Goal: Information Seeking & Learning: Learn about a topic

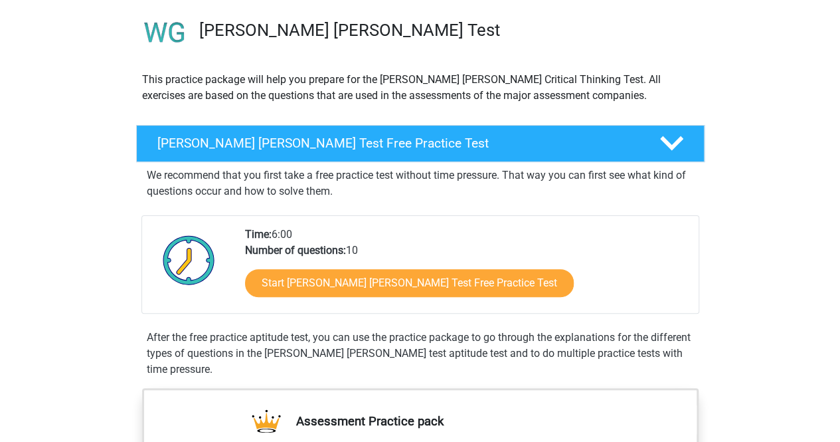
scroll to position [96, 0]
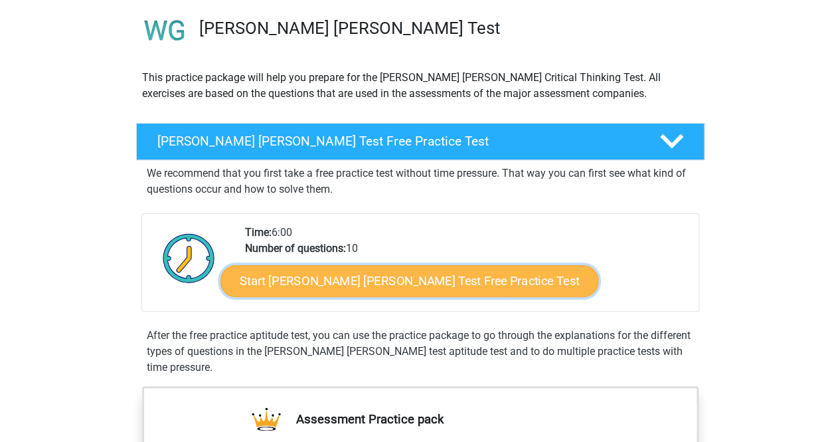
click at [432, 278] on link "Start Watson Glaser Test Free Practice Test" at bounding box center [409, 281] width 378 height 32
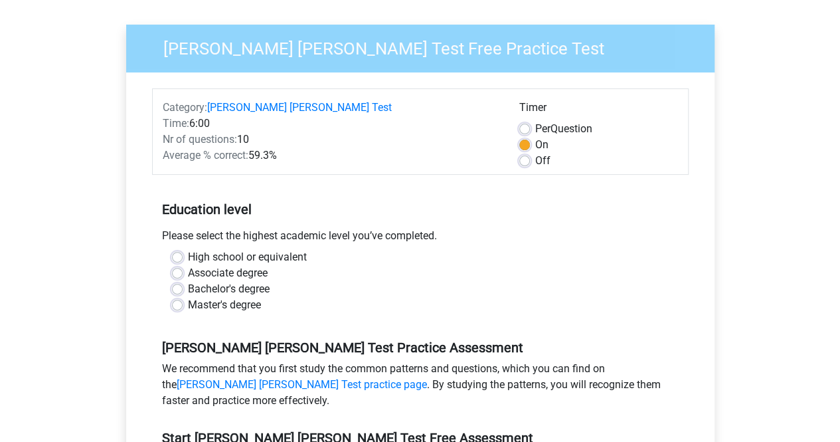
scroll to position [102, 0]
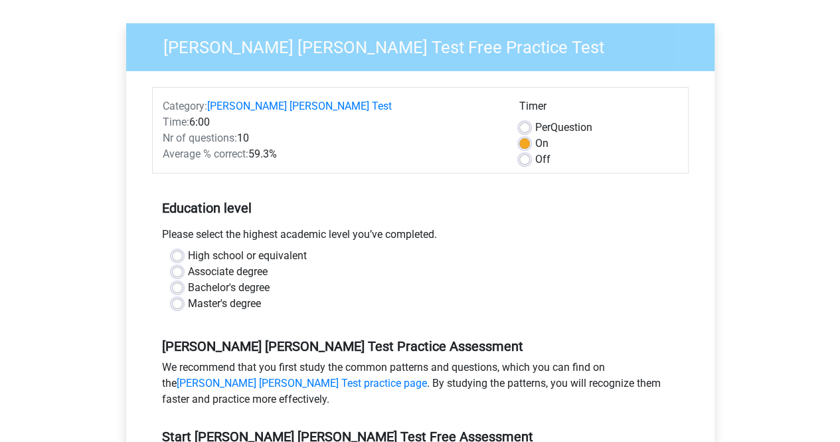
click at [188, 280] on label "Bachelor's degree" at bounding box center [229, 288] width 82 height 16
click at [178, 280] on input "Bachelor's degree" at bounding box center [177, 286] width 11 height 13
radio input "true"
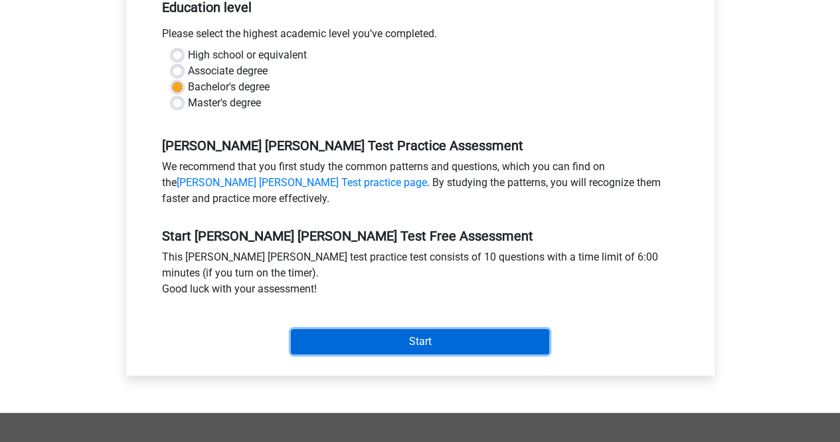
click at [394, 329] on input "Start" at bounding box center [420, 341] width 258 height 25
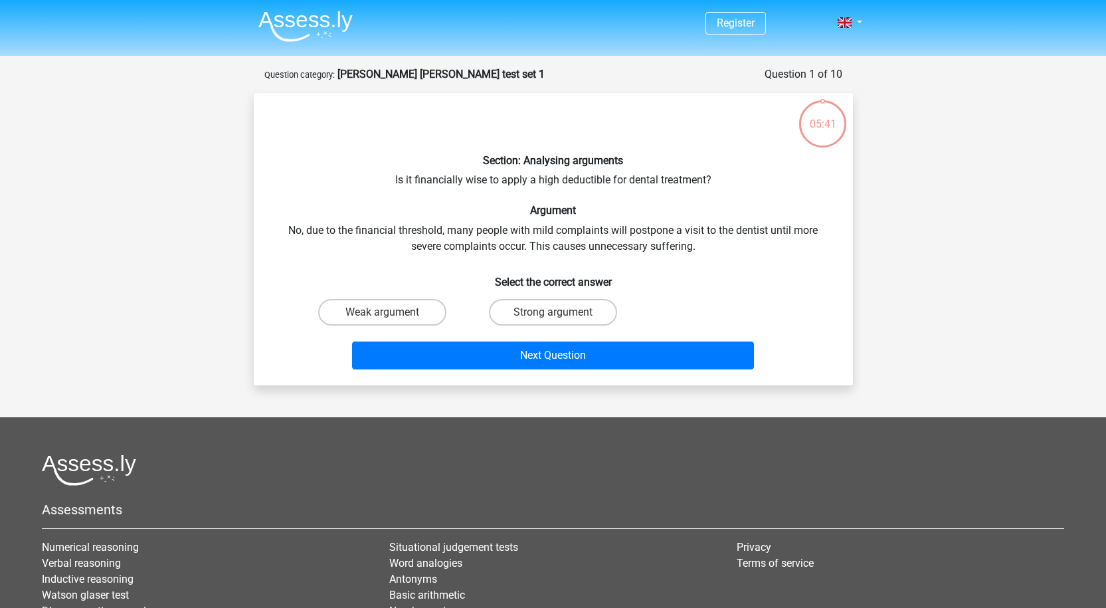
click at [657, 250] on div "Section: Analysing arguments Is it financially wise to apply a high deductible …" at bounding box center [553, 239] width 588 height 271
click at [551, 301] on label "Strong argument" at bounding box center [553, 312] width 128 height 27
click at [553, 312] on input "Strong argument" at bounding box center [557, 316] width 9 height 9
radio input "true"
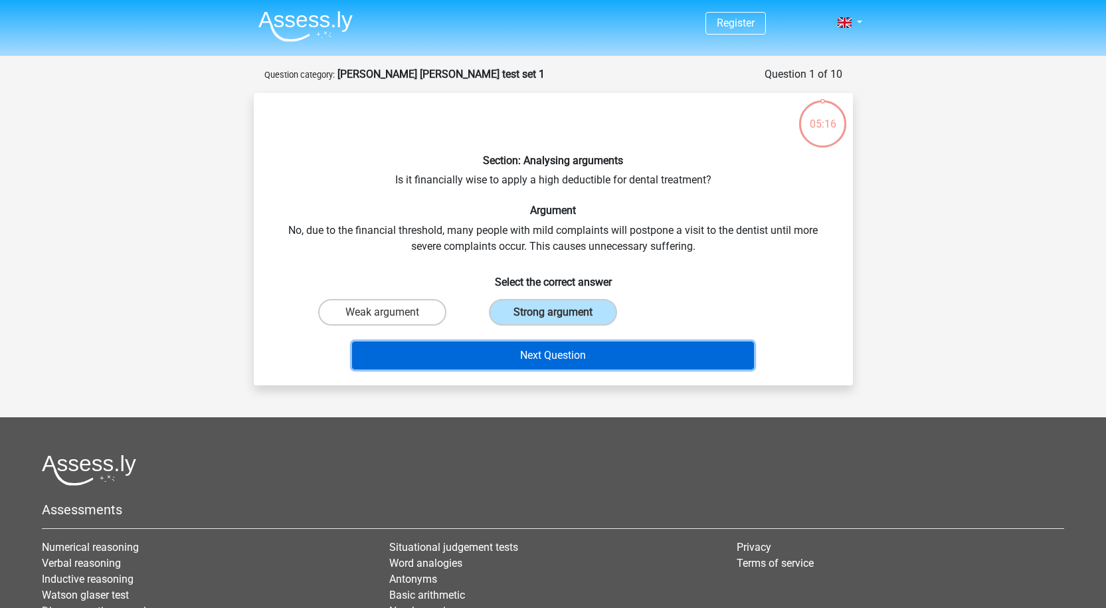
click at [578, 355] on button "Next Question" at bounding box center [553, 355] width 402 height 28
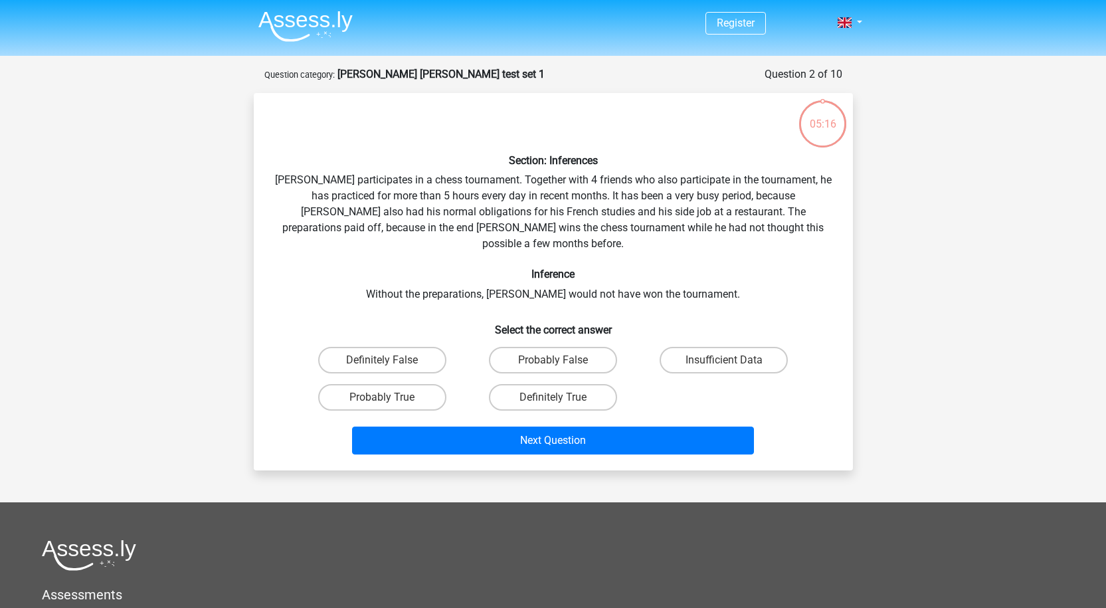
scroll to position [66, 0]
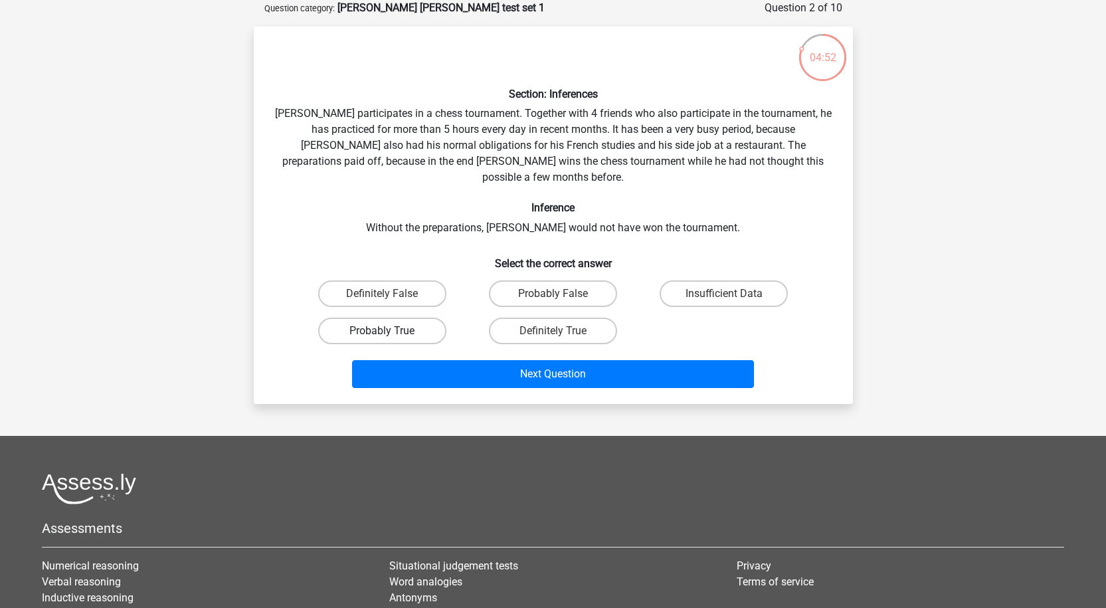
click at [411, 317] on label "Probably True" at bounding box center [382, 330] width 128 height 27
click at [391, 331] on input "Probably True" at bounding box center [386, 335] width 9 height 9
radio input "true"
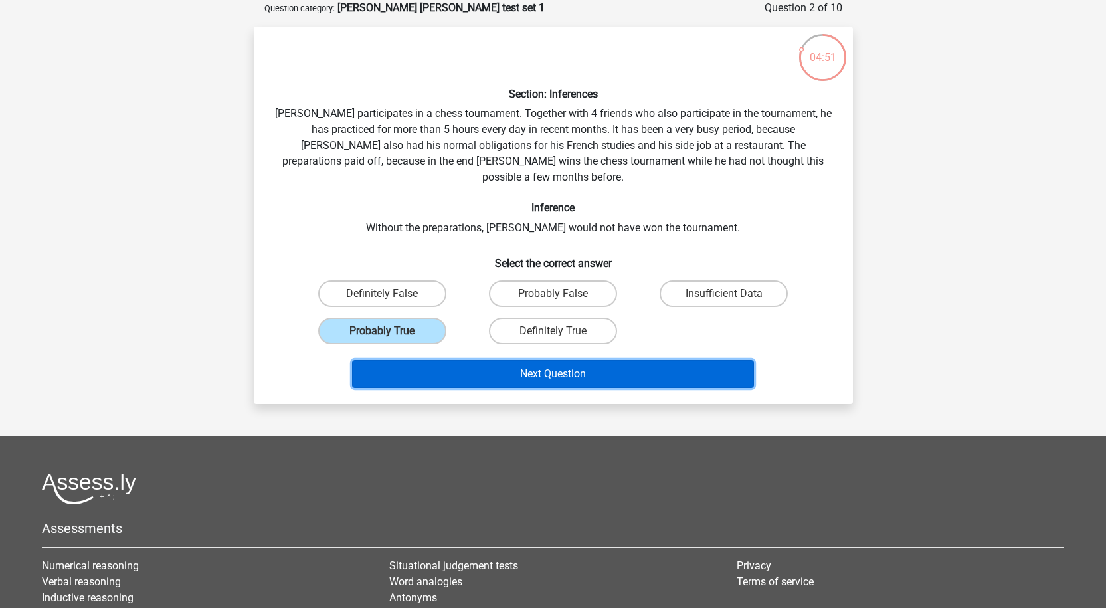
click at [517, 360] on button "Next Question" at bounding box center [553, 374] width 402 height 28
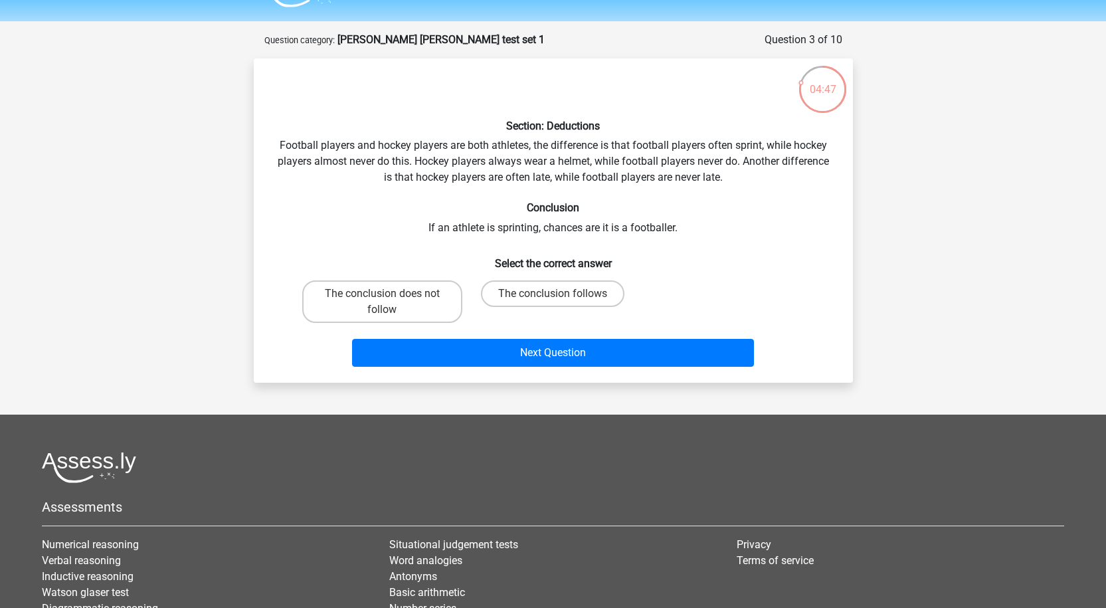
scroll to position [34, 0]
click at [568, 292] on label "The conclusion follows" at bounding box center [552, 294] width 143 height 27
click at [561, 294] on input "The conclusion follows" at bounding box center [557, 298] width 9 height 9
radio input "true"
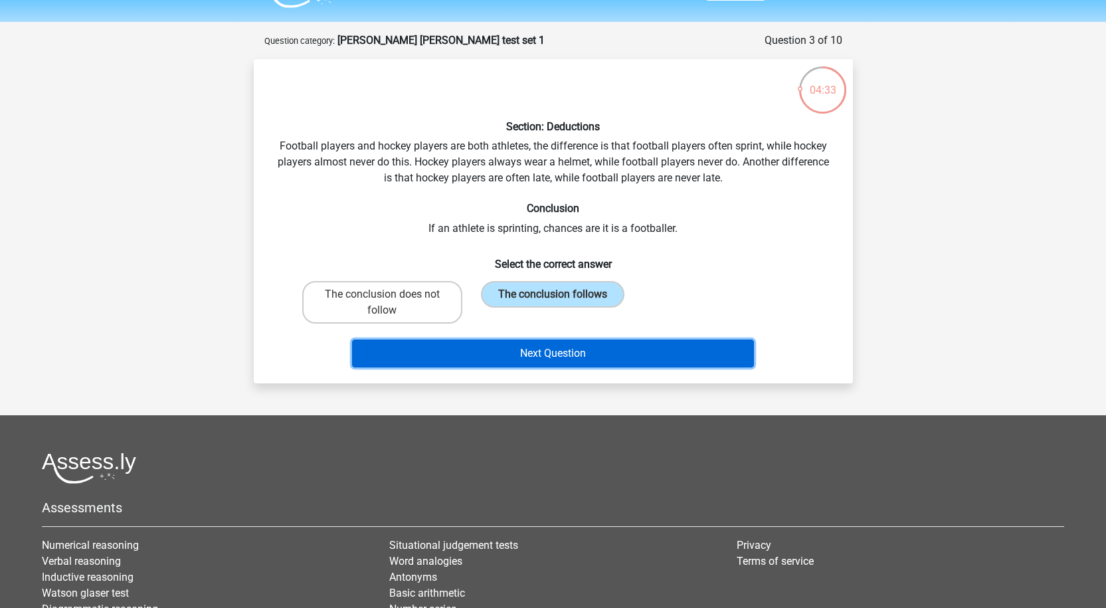
click at [587, 354] on button "Next Question" at bounding box center [553, 353] width 402 height 28
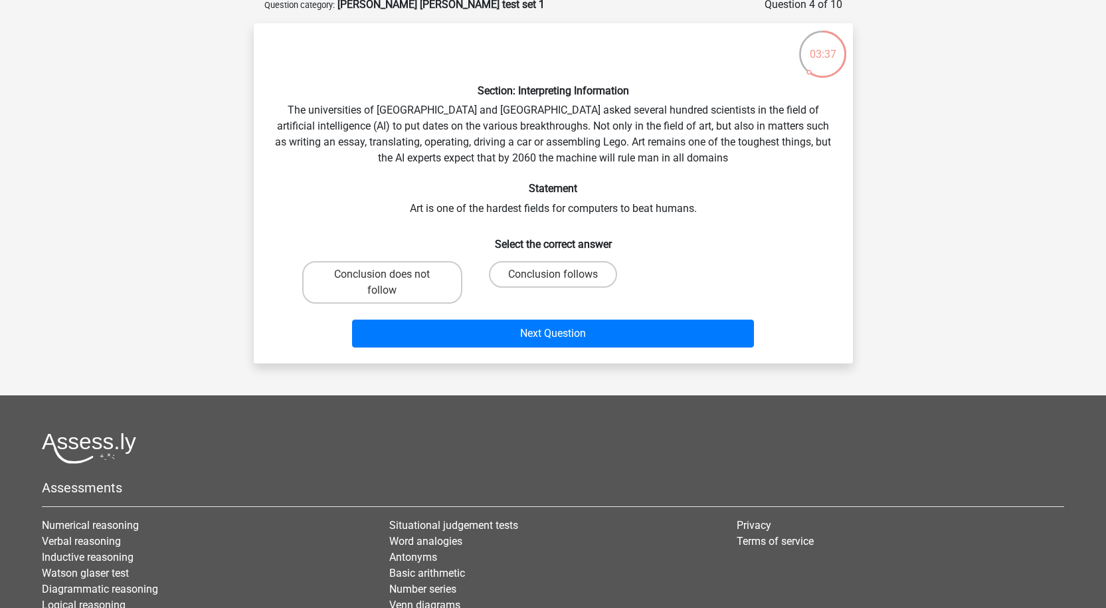
scroll to position [70, 0]
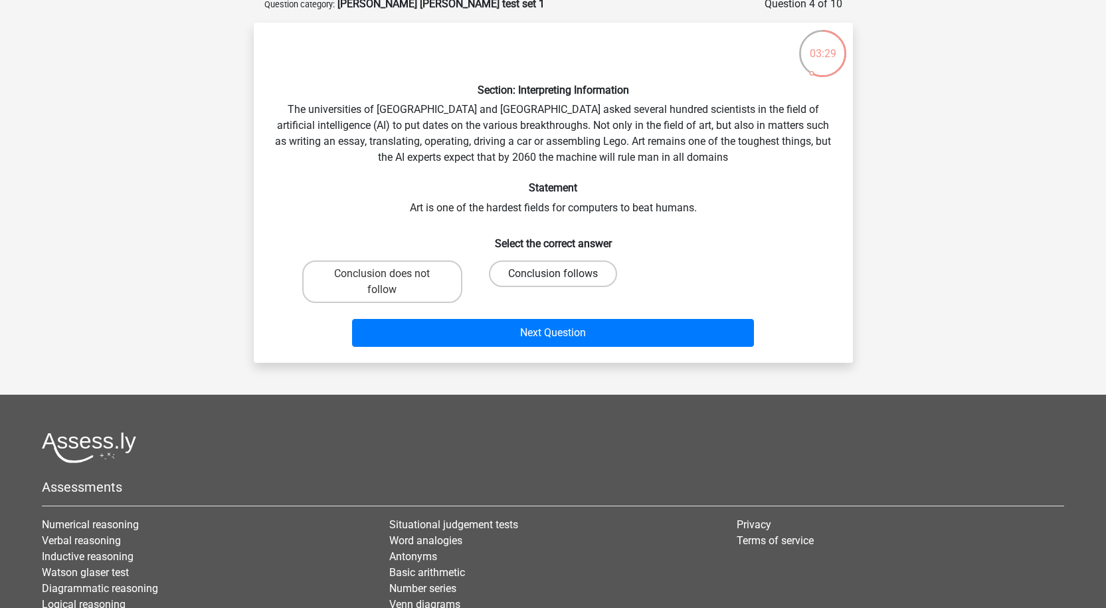
click at [528, 271] on label "Conclusion follows" at bounding box center [553, 273] width 128 height 27
click at [553, 274] on input "Conclusion follows" at bounding box center [557, 278] width 9 height 9
radio input "true"
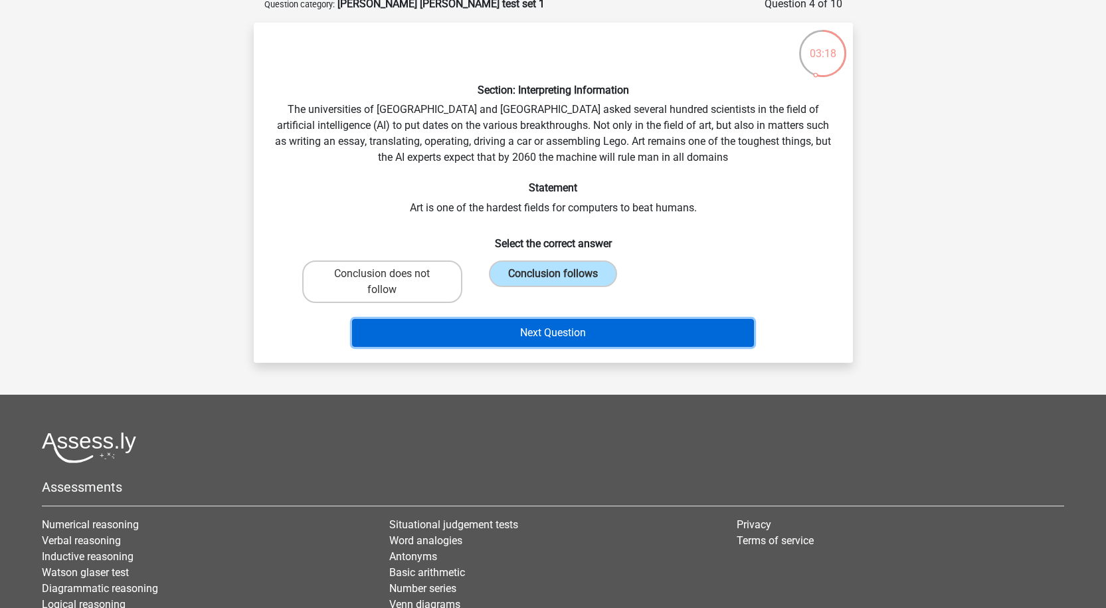
click at [590, 335] on button "Next Question" at bounding box center [553, 333] width 402 height 28
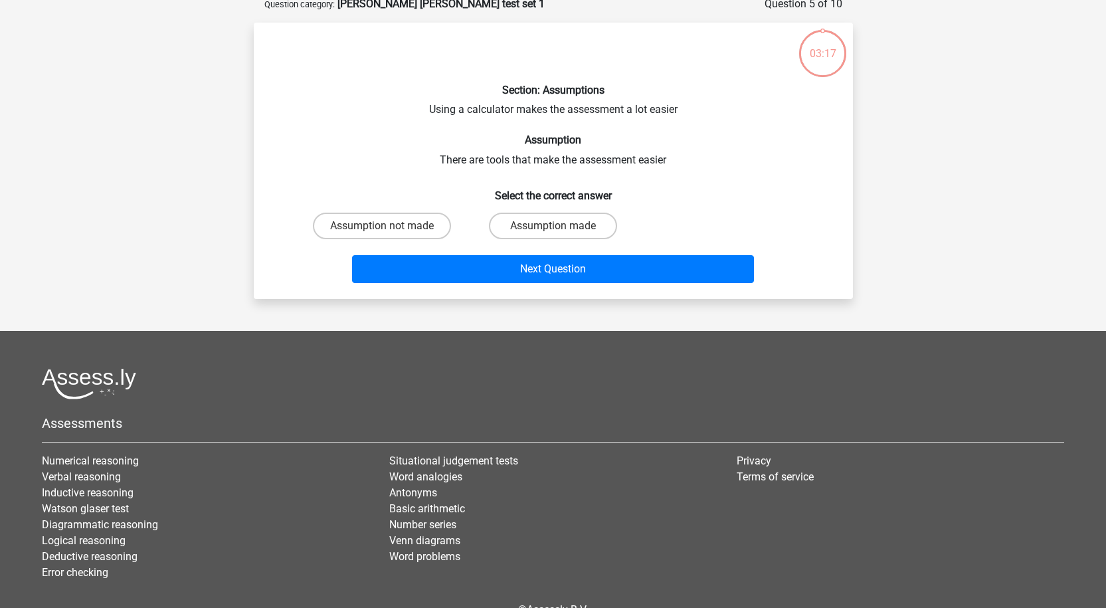
scroll to position [66, 0]
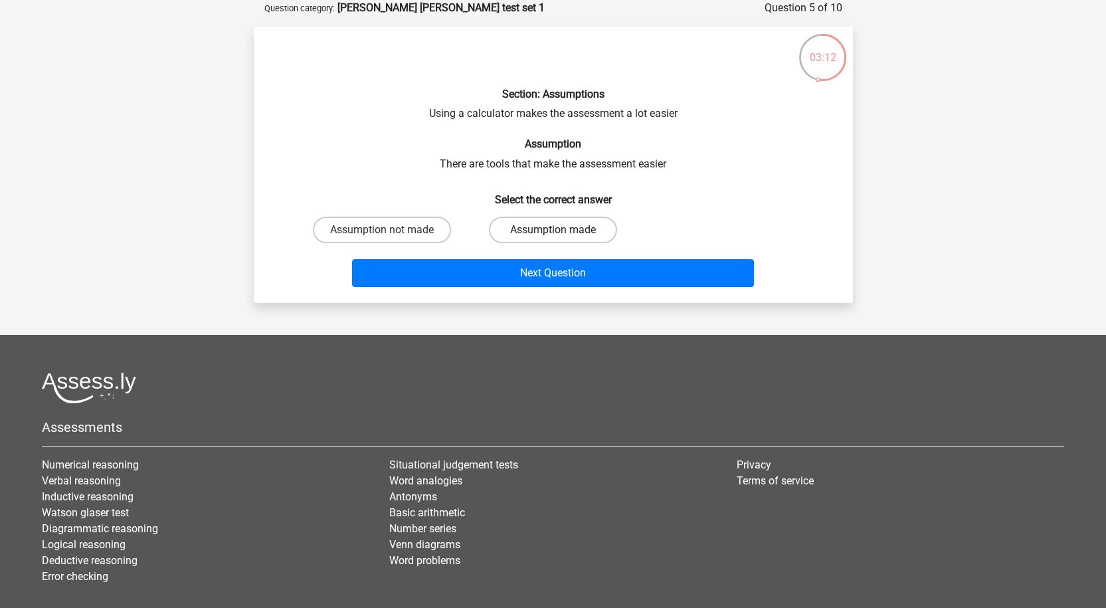
click at [517, 225] on label "Assumption made" at bounding box center [553, 230] width 128 height 27
click at [553, 230] on input "Assumption made" at bounding box center [557, 234] width 9 height 9
radio input "true"
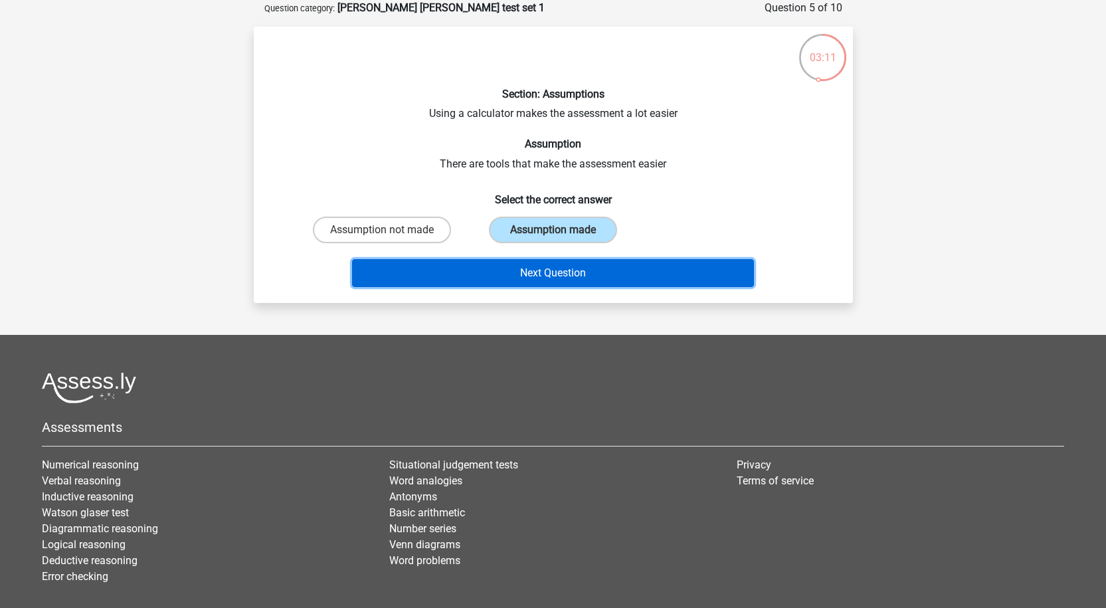
click at [491, 274] on button "Next Question" at bounding box center [553, 273] width 402 height 28
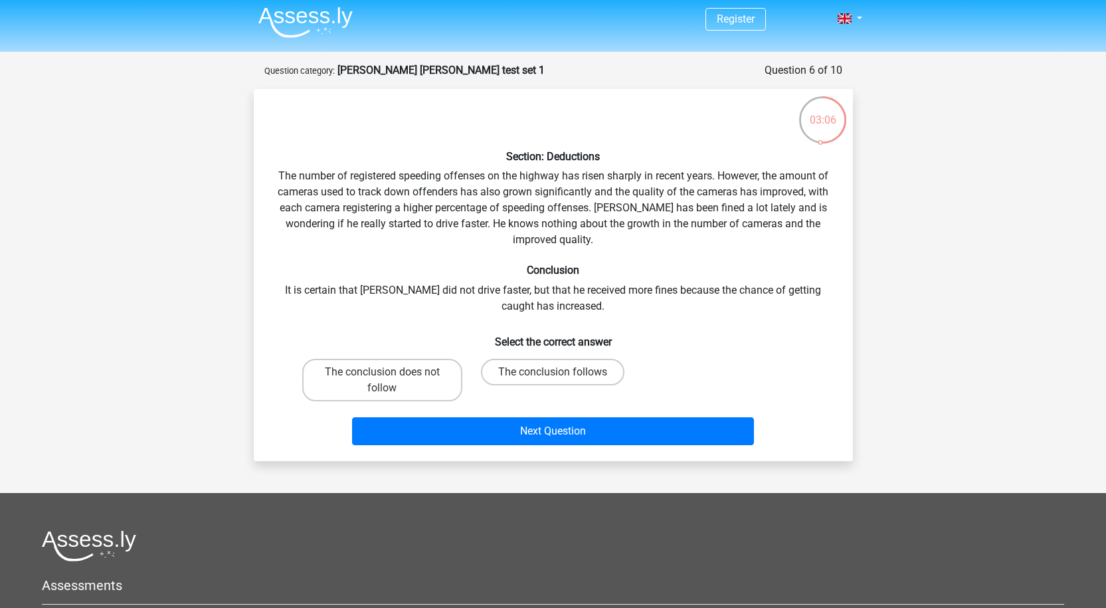
scroll to position [3, 0]
click at [607, 371] on label "The conclusion follows" at bounding box center [552, 372] width 143 height 27
click at [561, 373] on input "The conclusion follows" at bounding box center [557, 377] width 9 height 9
radio input "true"
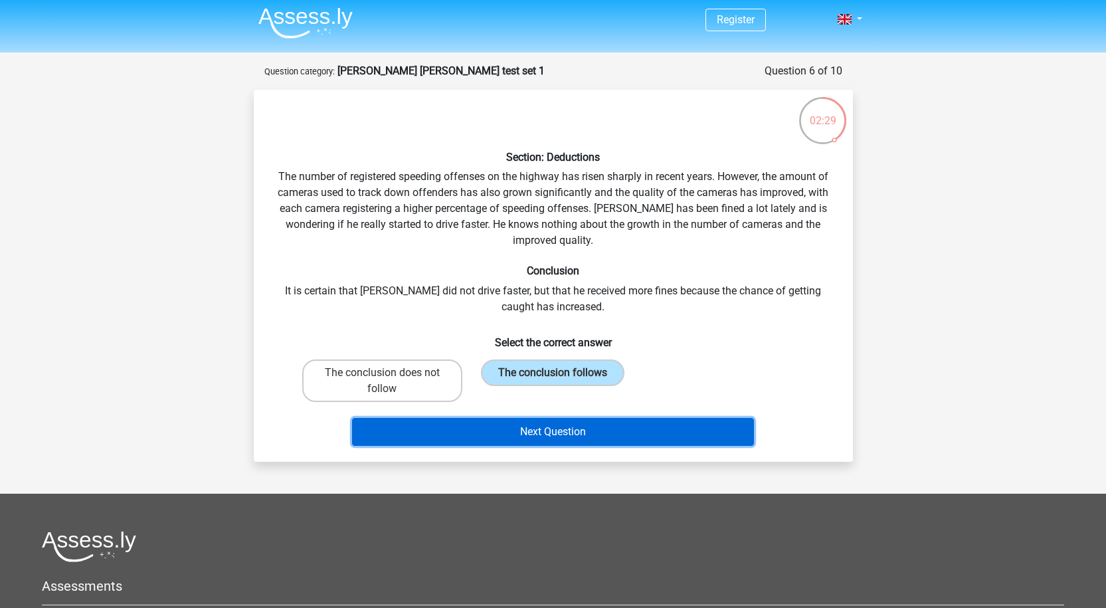
click at [656, 420] on button "Next Question" at bounding box center [553, 432] width 402 height 28
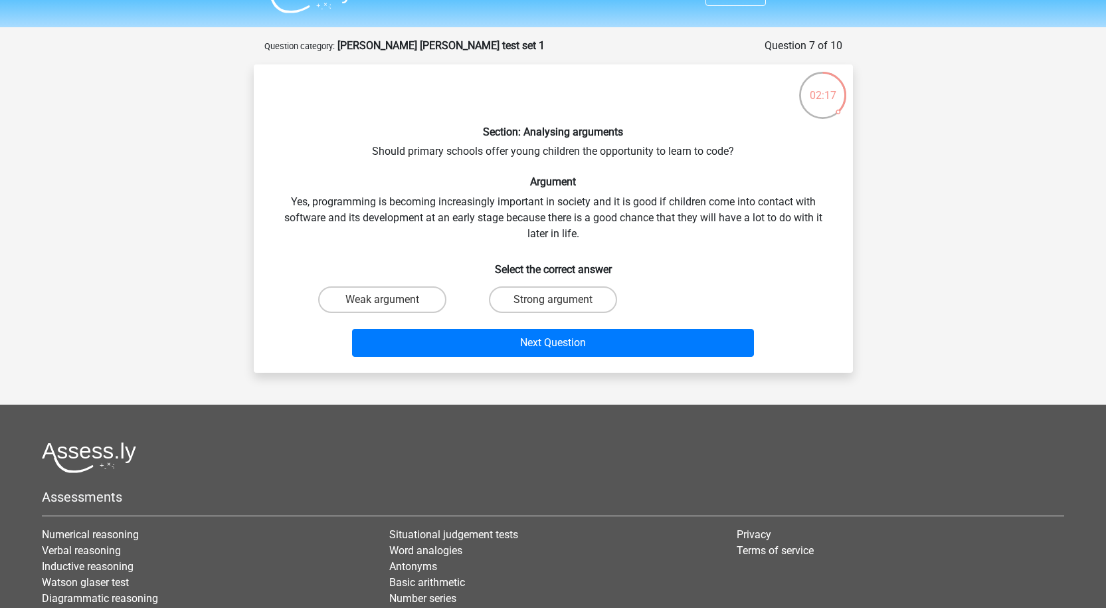
scroll to position [28, 0]
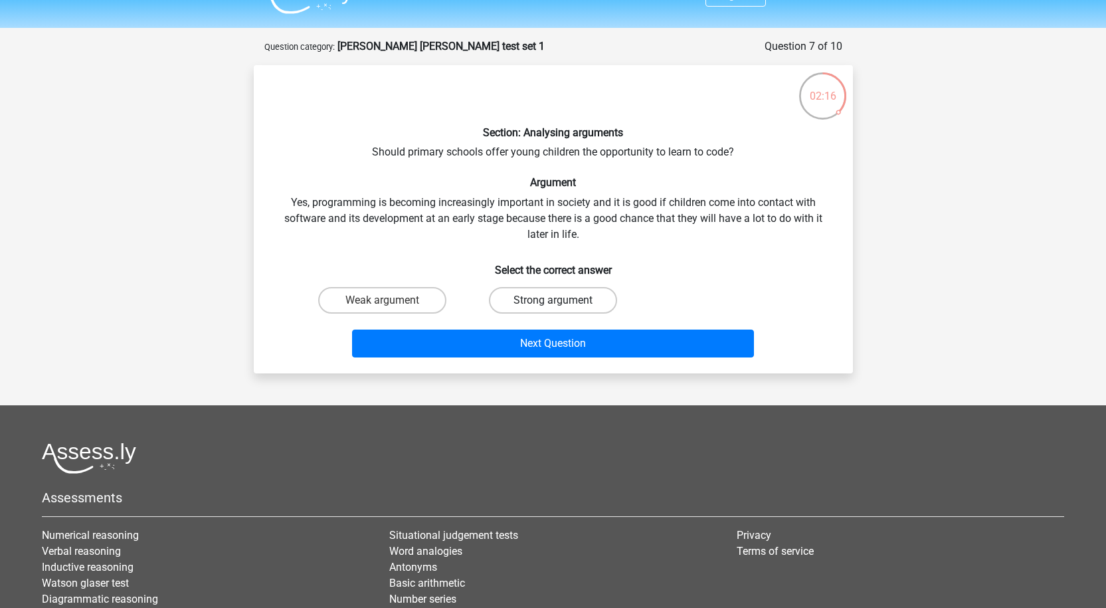
click at [562, 300] on label "Strong argument" at bounding box center [553, 300] width 128 height 27
click at [561, 300] on input "Strong argument" at bounding box center [557, 304] width 9 height 9
radio input "true"
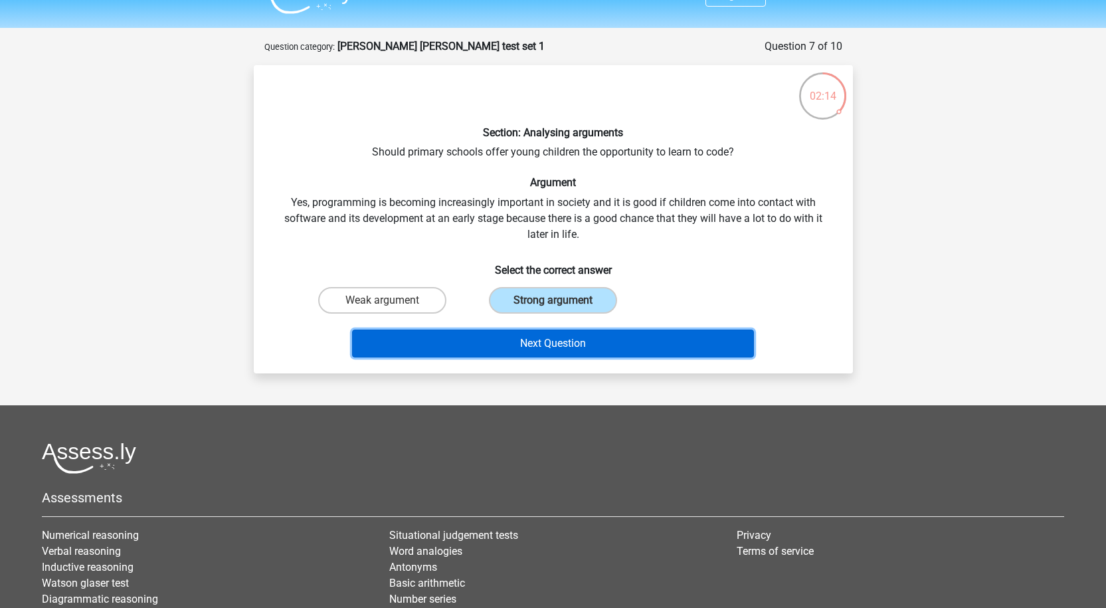
click at [600, 346] on button "Next Question" at bounding box center [553, 343] width 402 height 28
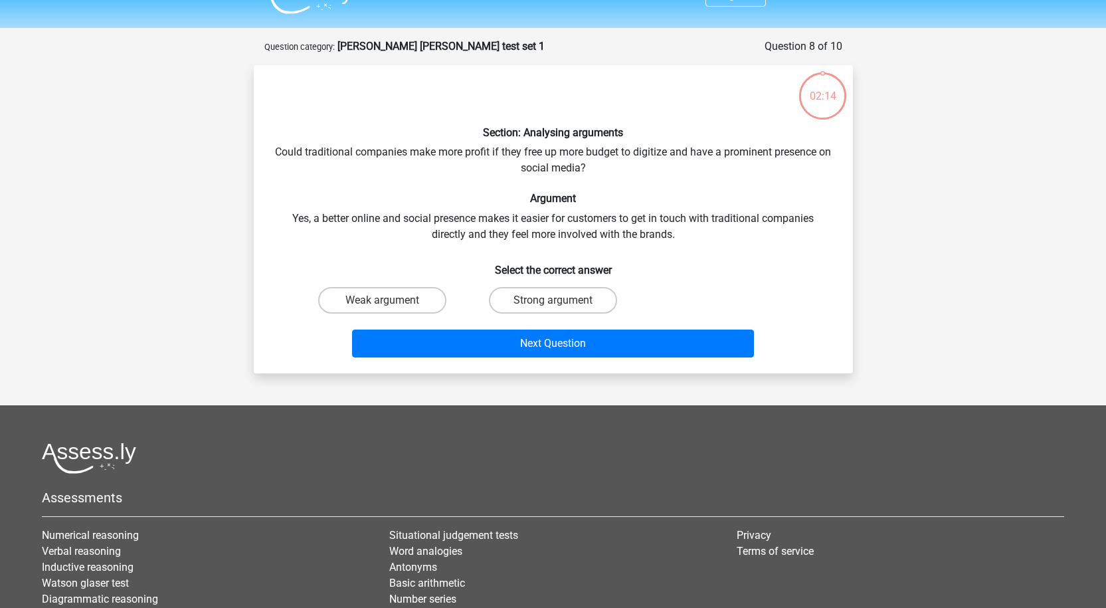
scroll to position [66, 0]
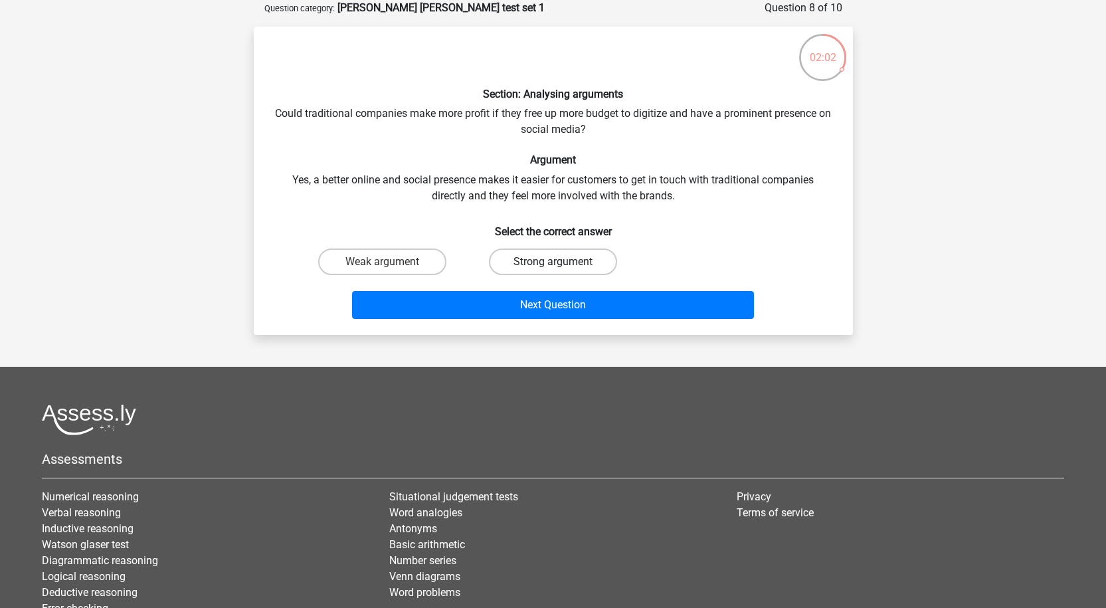
click at [567, 268] on label "Strong argument" at bounding box center [553, 261] width 128 height 27
click at [561, 268] on input "Strong argument" at bounding box center [557, 266] width 9 height 9
radio input "true"
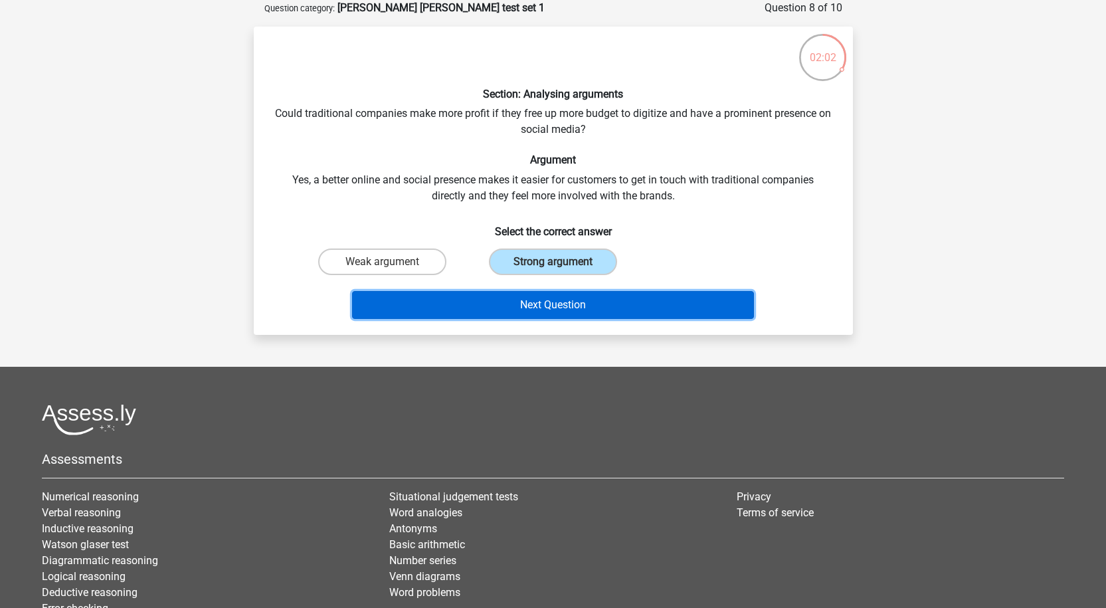
click at [537, 305] on button "Next Question" at bounding box center [553, 305] width 402 height 28
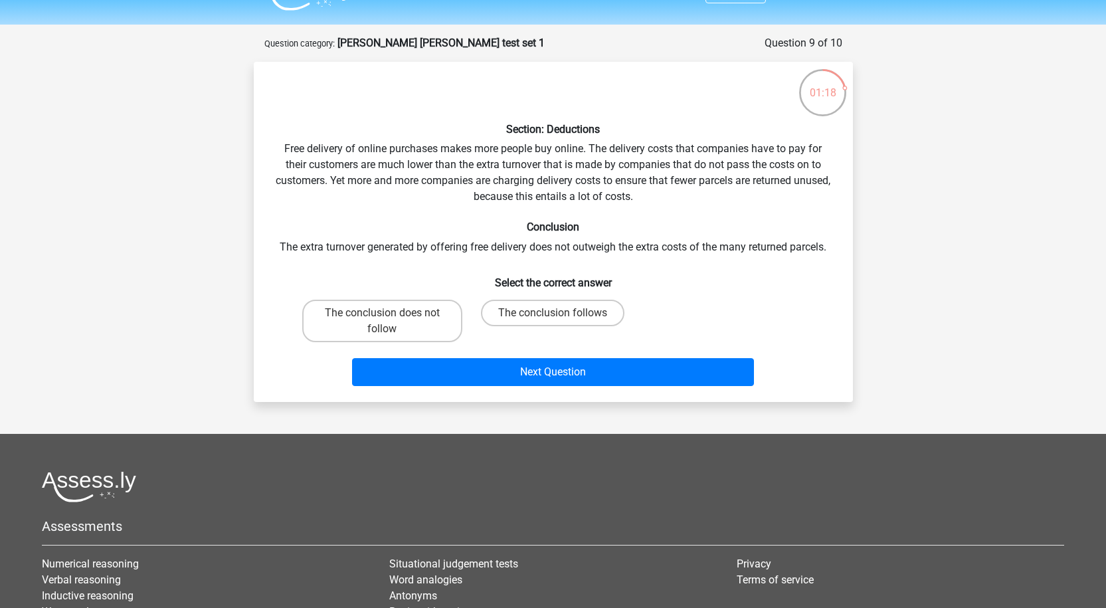
scroll to position [30, 0]
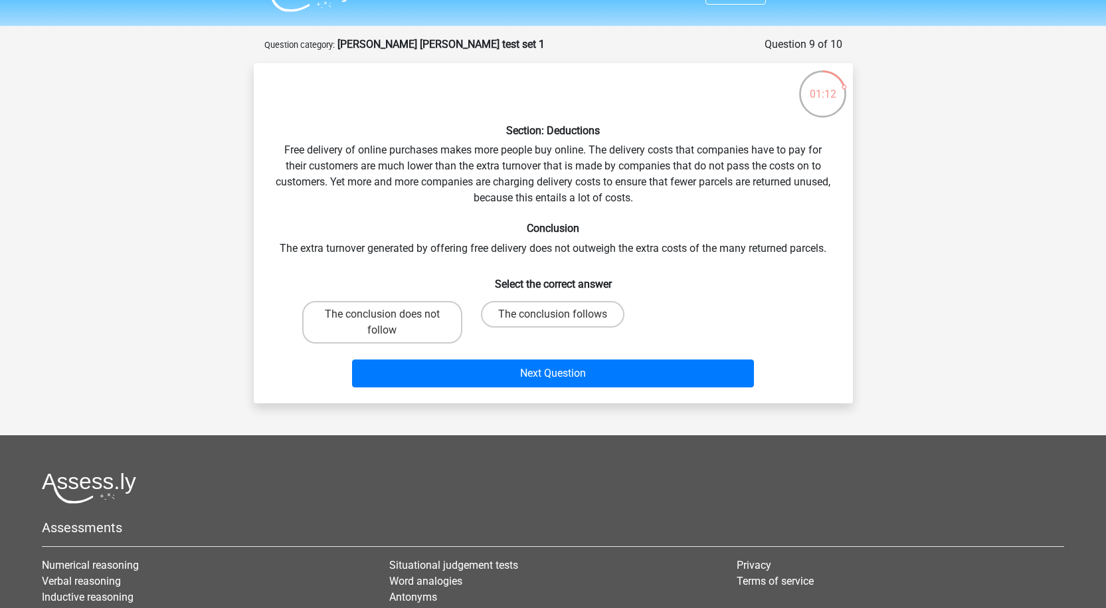
click at [535, 299] on div "The conclusion follows" at bounding box center [553, 322] width 171 height 53
click at [532, 311] on label "The conclusion follows" at bounding box center [552, 314] width 143 height 27
click at [553, 314] on input "The conclusion follows" at bounding box center [557, 318] width 9 height 9
radio input "true"
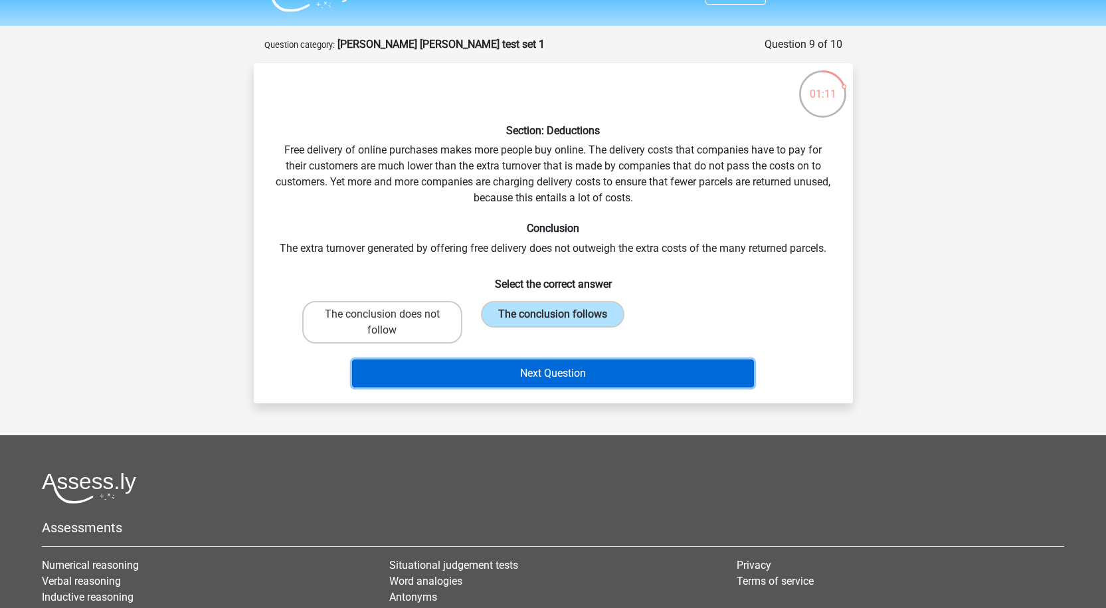
click at [497, 359] on button "Next Question" at bounding box center [553, 373] width 402 height 28
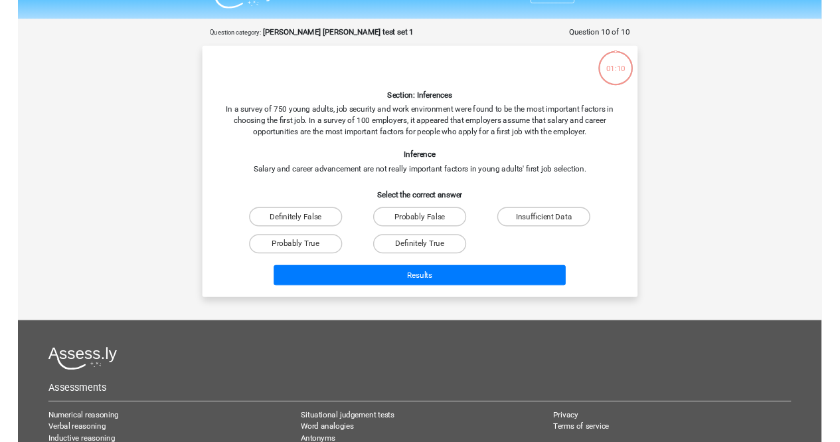
scroll to position [66, 0]
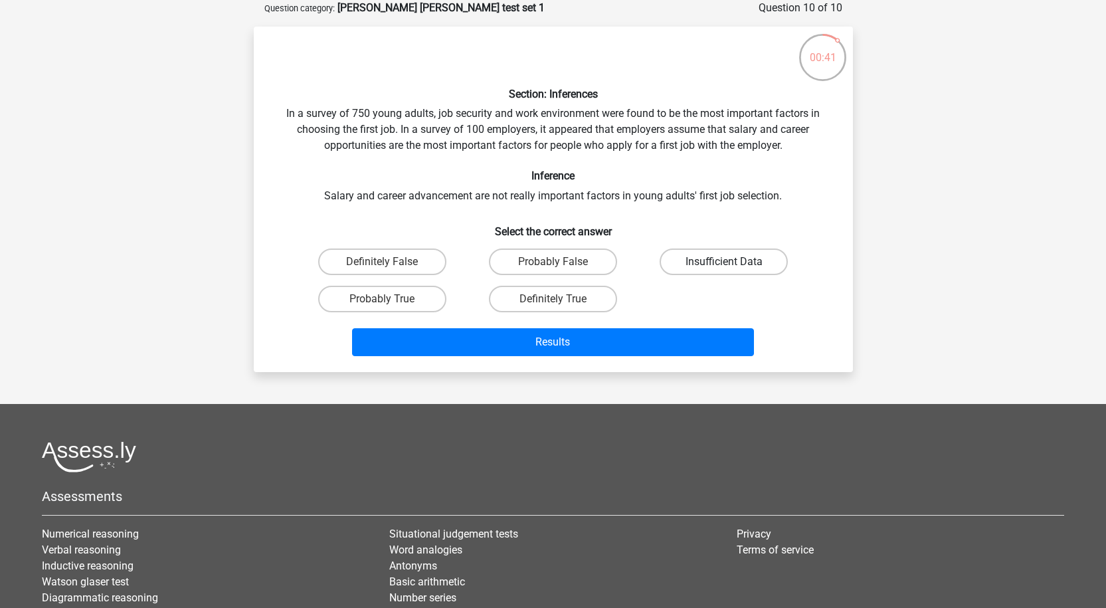
click at [695, 254] on label "Insufficient Data" at bounding box center [723, 261] width 128 height 27
click at [724, 262] on input "Insufficient Data" at bounding box center [728, 266] width 9 height 9
radio input "true"
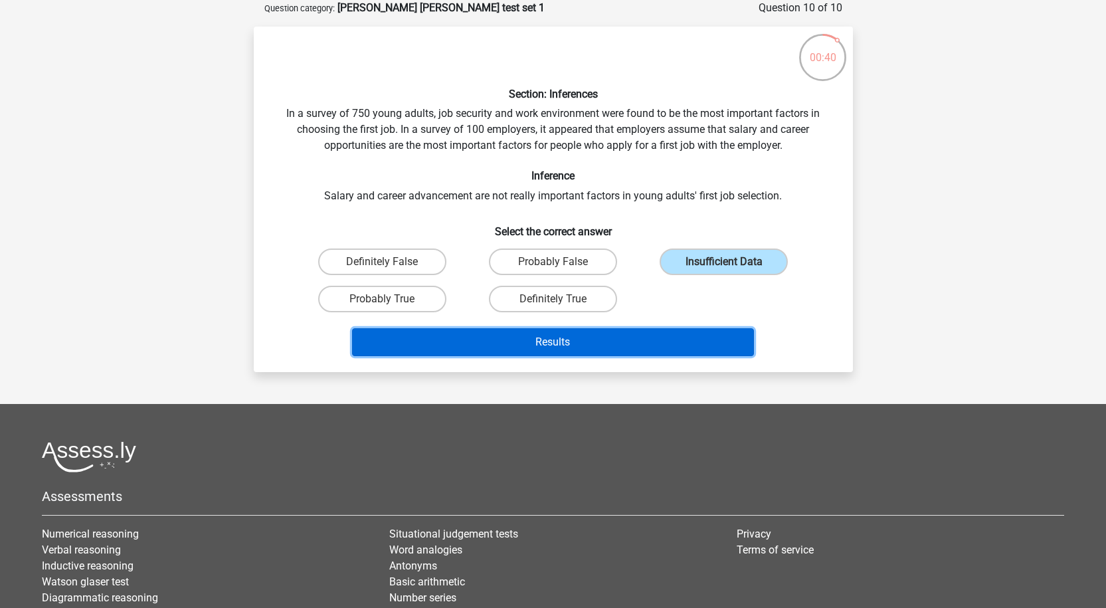
click at [582, 332] on button "Results" at bounding box center [553, 342] width 402 height 28
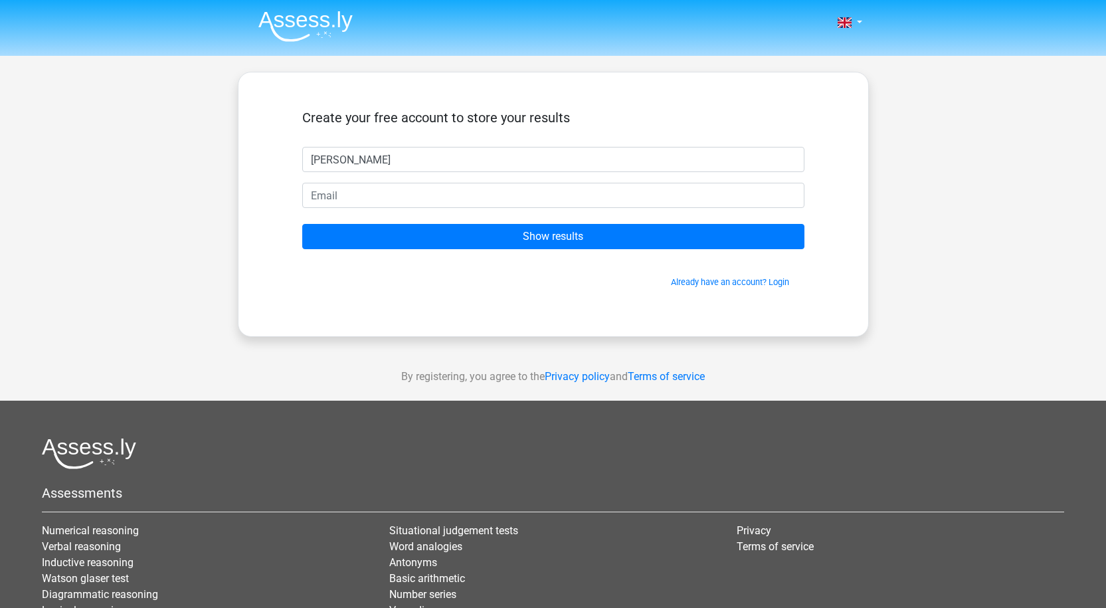
type input "Lara"
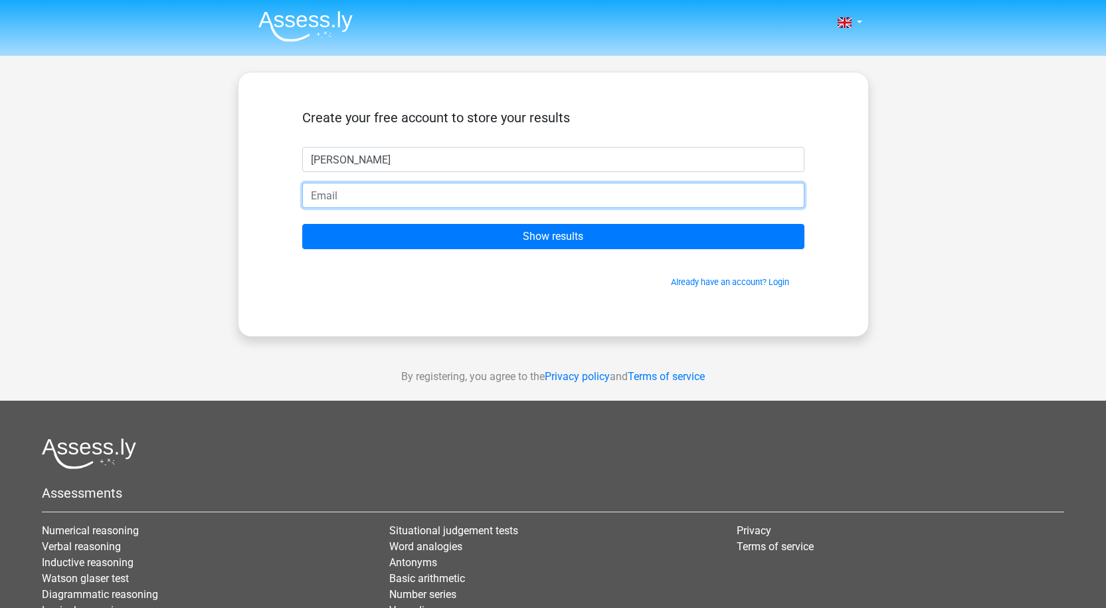
click at [547, 197] on input "email" at bounding box center [553, 195] width 502 height 25
type input "larajgillham@gmail.com"
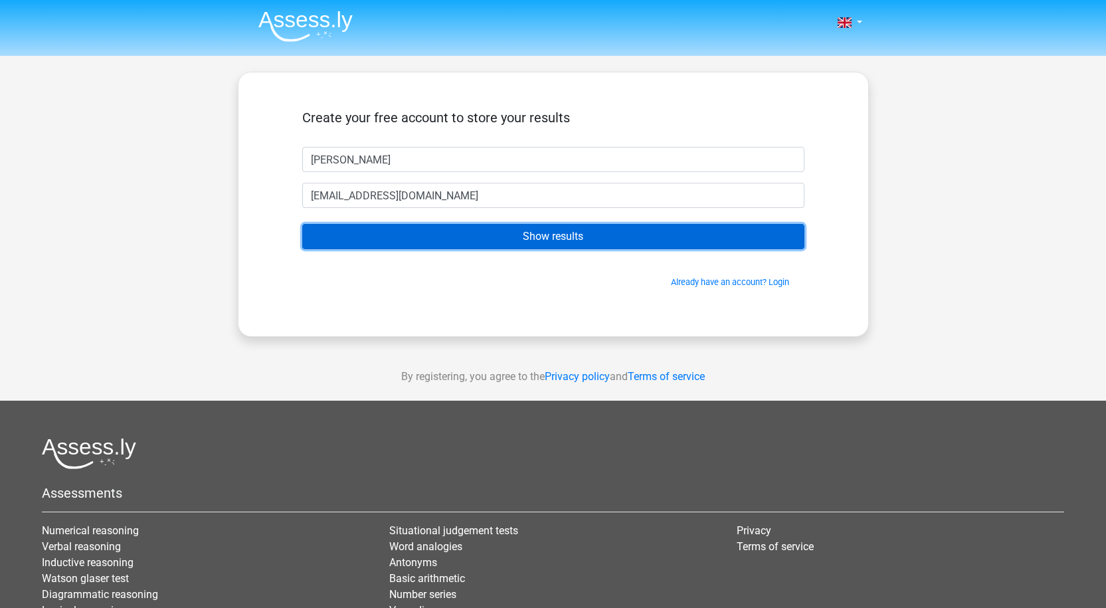
click at [462, 238] on input "Show results" at bounding box center [553, 236] width 502 height 25
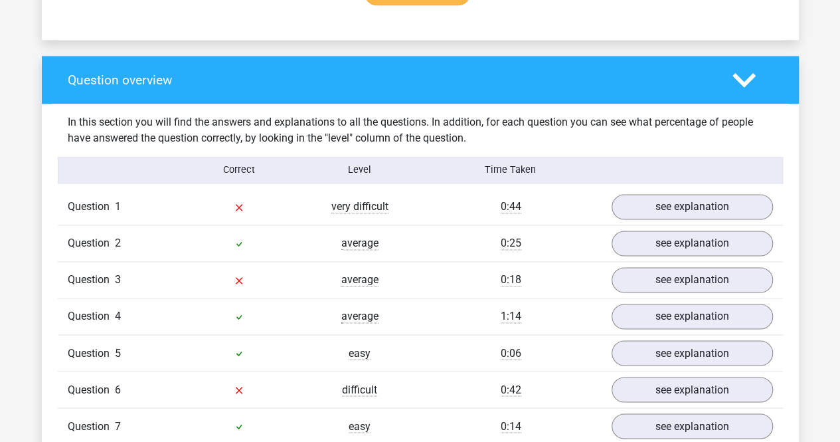
scroll to position [936, 0]
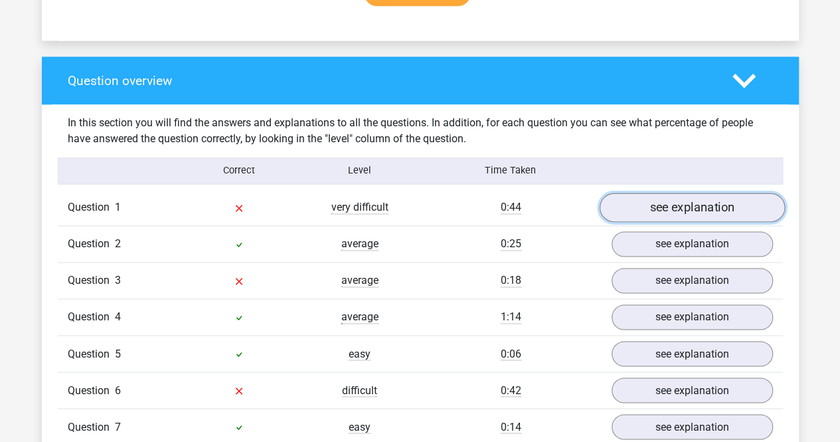
click at [688, 199] on link "see explanation" at bounding box center [691, 207] width 185 height 29
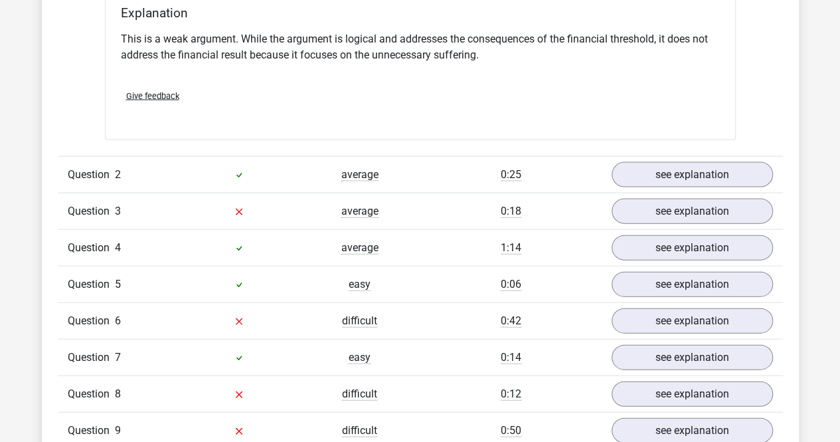
scroll to position [1358, 0]
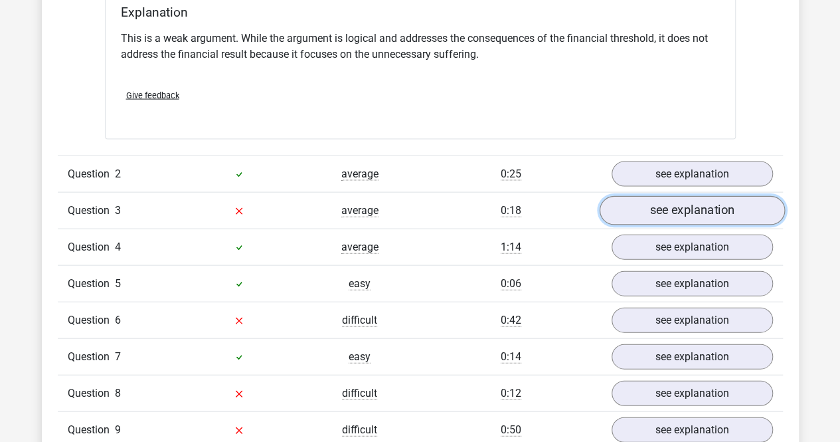
click at [668, 200] on link "see explanation" at bounding box center [691, 210] width 185 height 29
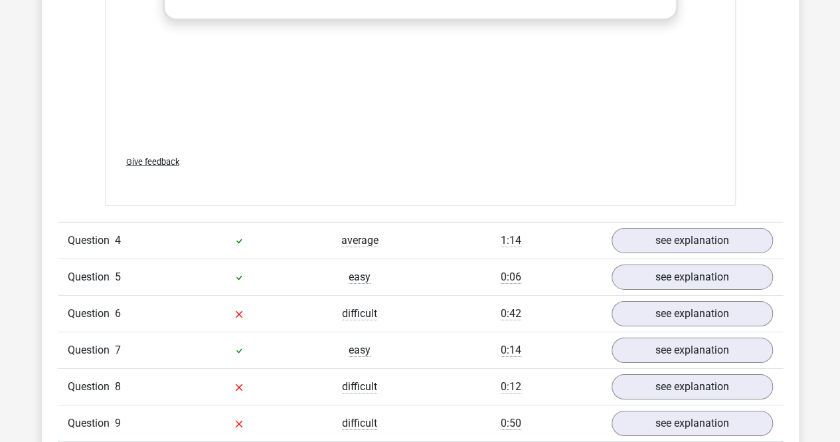
scroll to position [2076, 0]
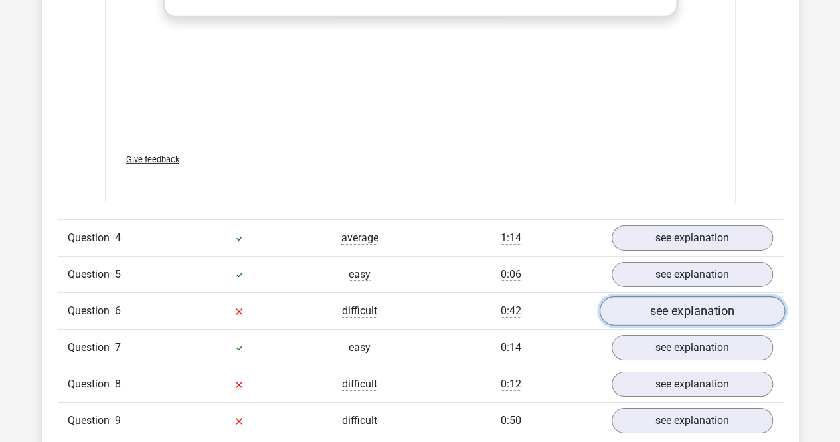
click at [642, 296] on link "see explanation" at bounding box center [691, 310] width 185 height 29
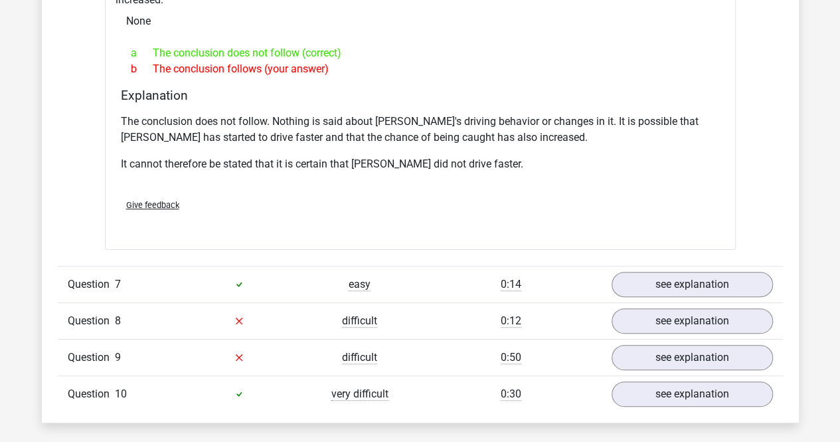
scroll to position [2576, 0]
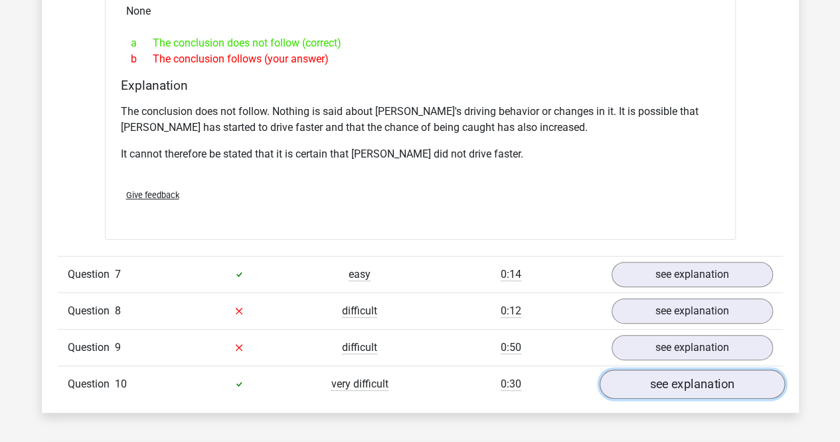
click at [653, 369] on link "see explanation" at bounding box center [691, 383] width 185 height 29
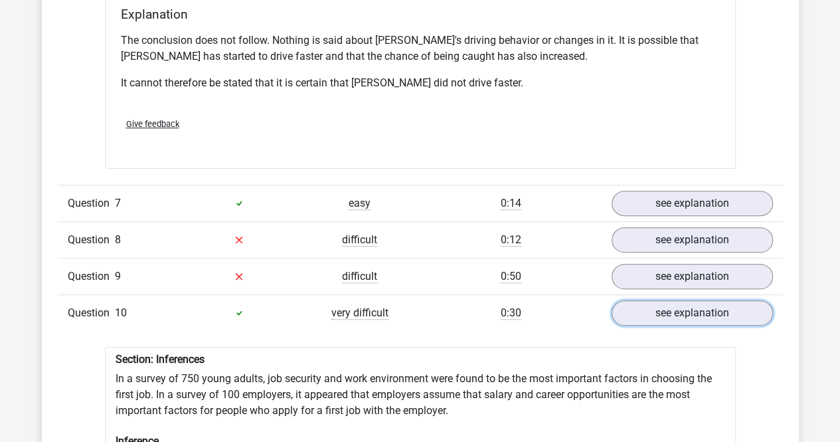
scroll to position [2647, 0]
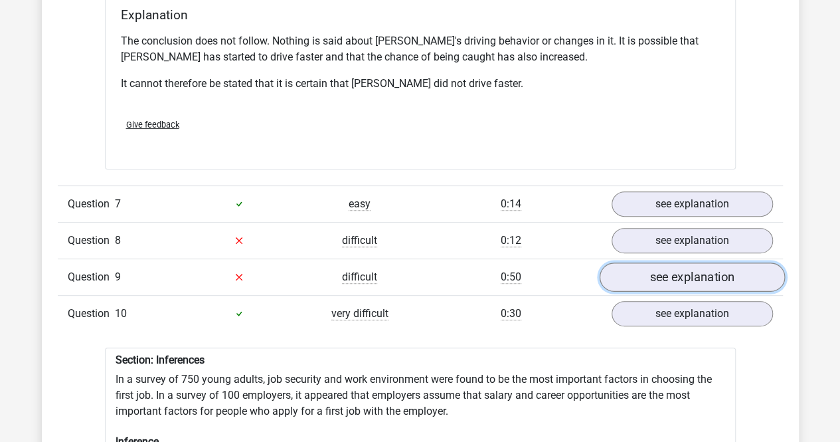
click at [650, 262] on link "see explanation" at bounding box center [691, 276] width 185 height 29
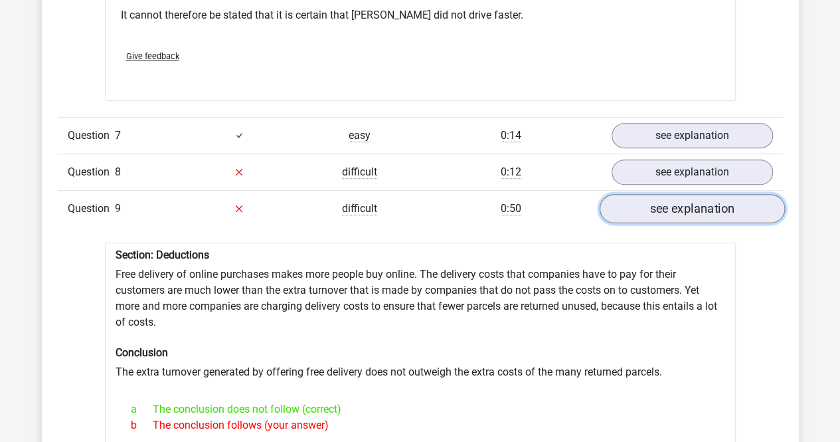
scroll to position [2700, 0]
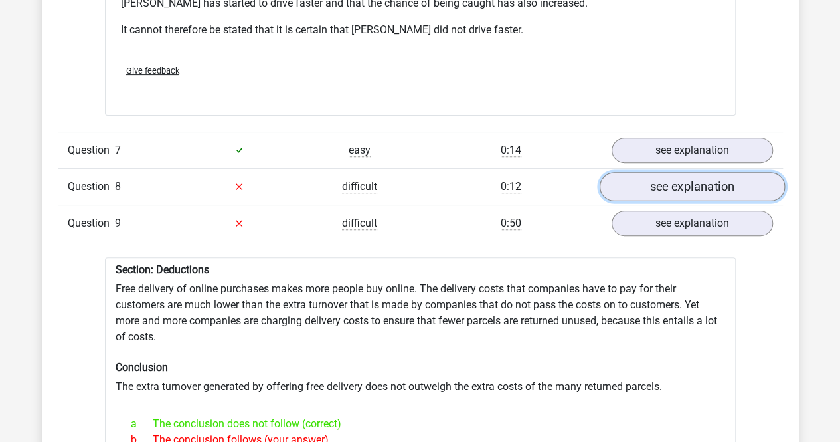
click at [685, 172] on link "see explanation" at bounding box center [691, 186] width 185 height 29
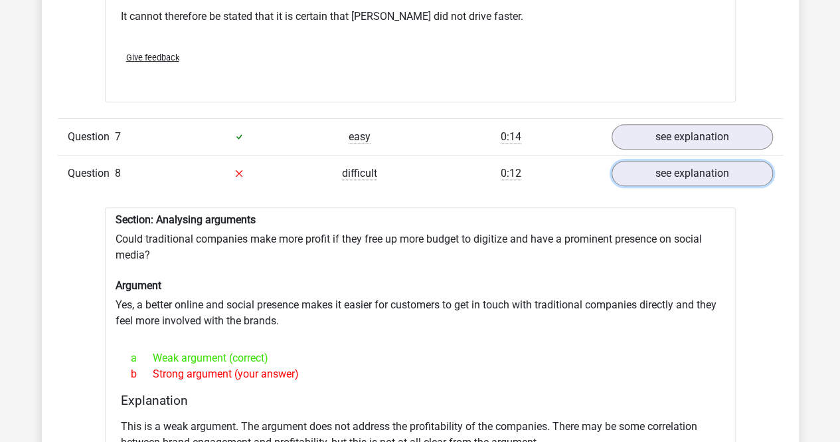
scroll to position [2714, 0]
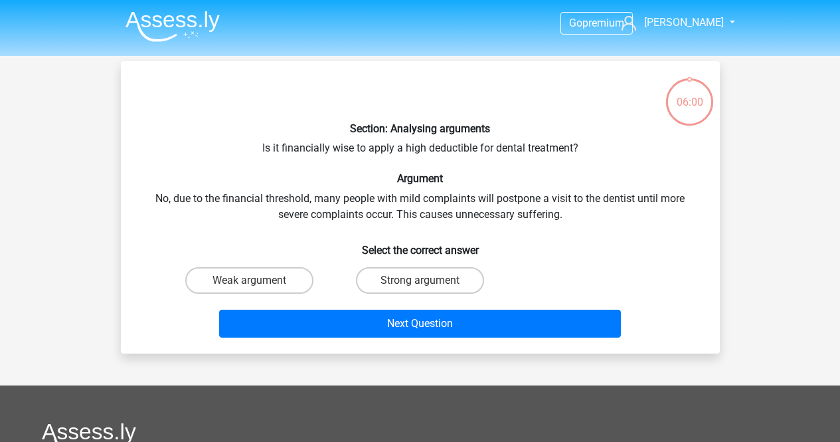
scroll to position [66, 0]
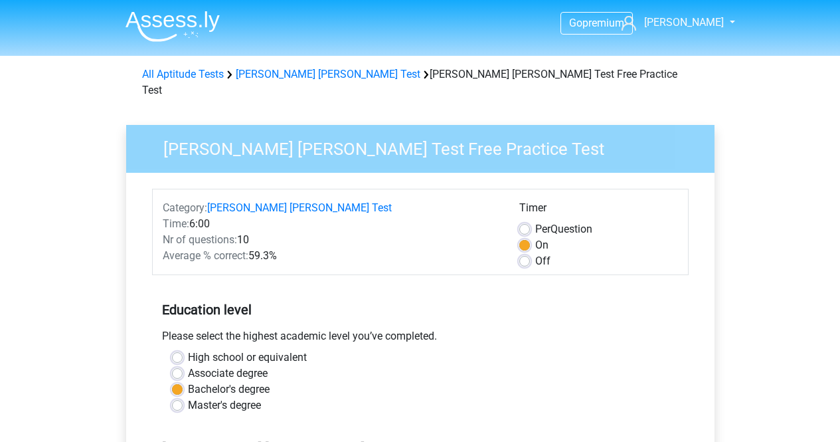
scroll to position [302, 0]
